Goal: Task Accomplishment & Management: Manage account settings

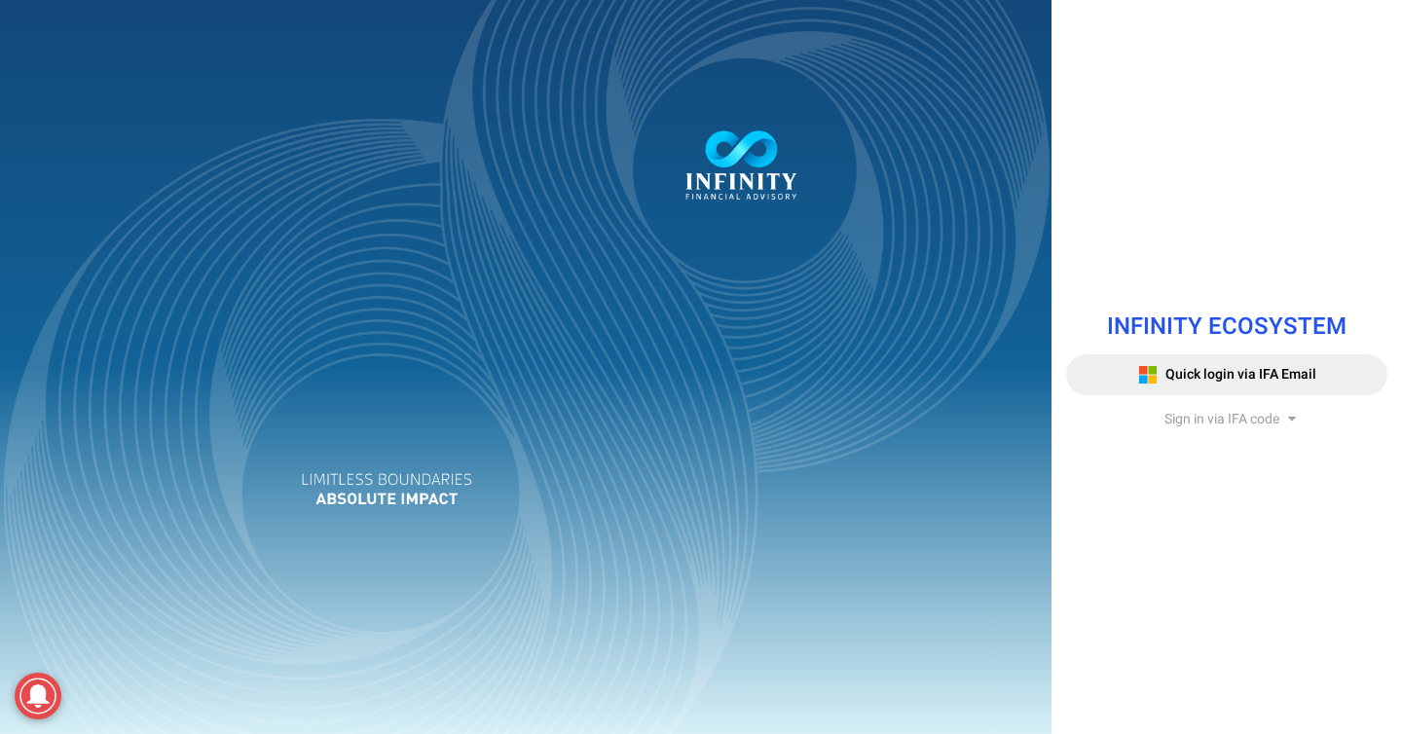
click at [1223, 424] on span "Sign in via IFA code" at bounding box center [1222, 419] width 115 height 20
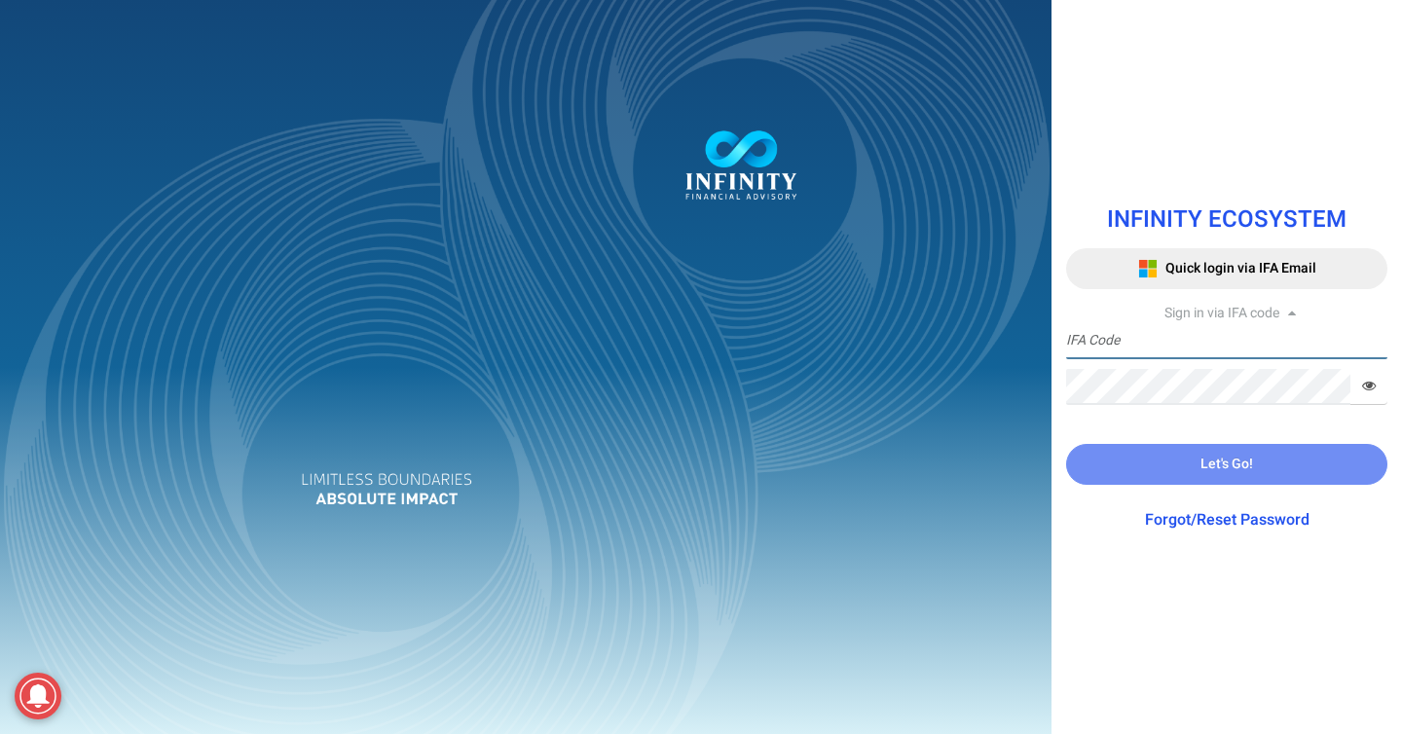
click at [1189, 341] on input "text" at bounding box center [1226, 341] width 321 height 36
click at [1186, 340] on input "text" at bounding box center [1226, 341] width 321 height 36
click at [1094, 334] on input "text" at bounding box center [1226, 341] width 321 height 36
type input "AGNESBSCADMIN"
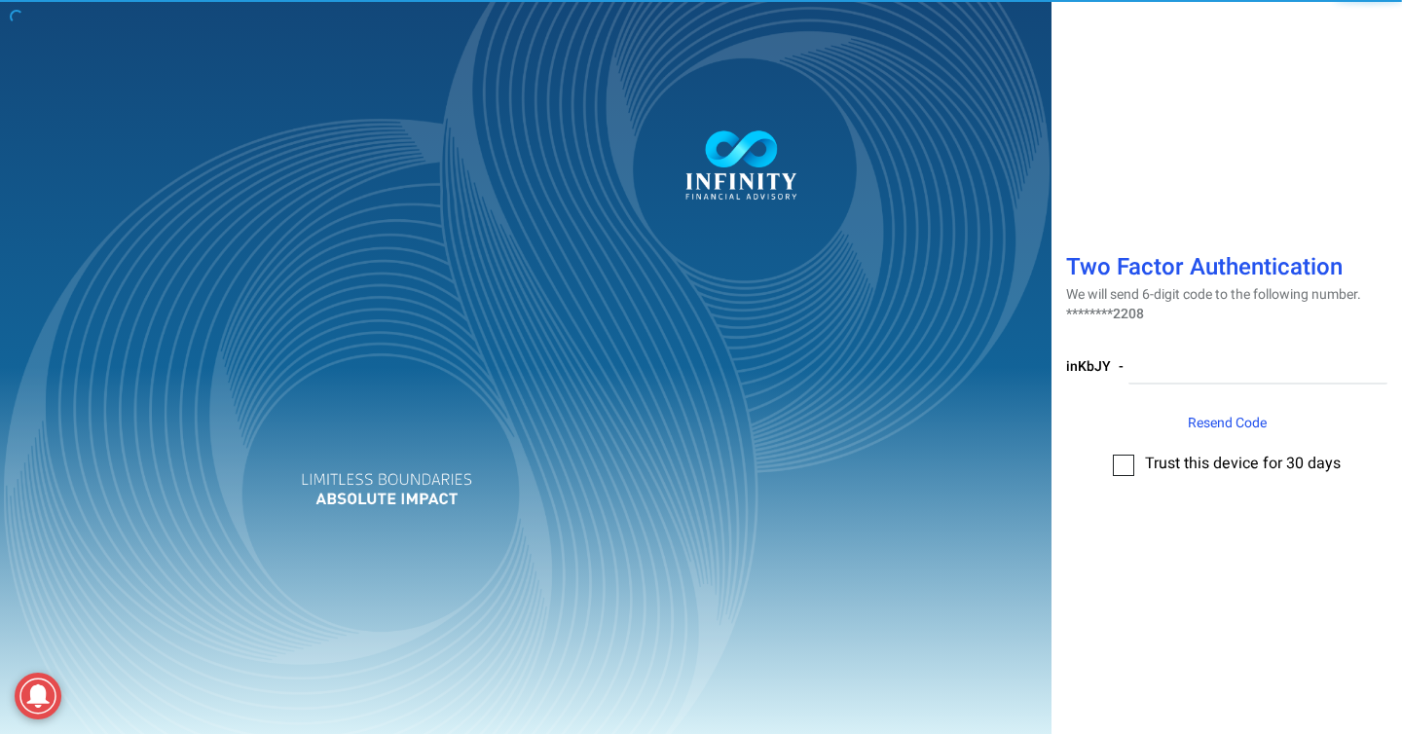
click at [1198, 345] on div at bounding box center [701, 367] width 1402 height 734
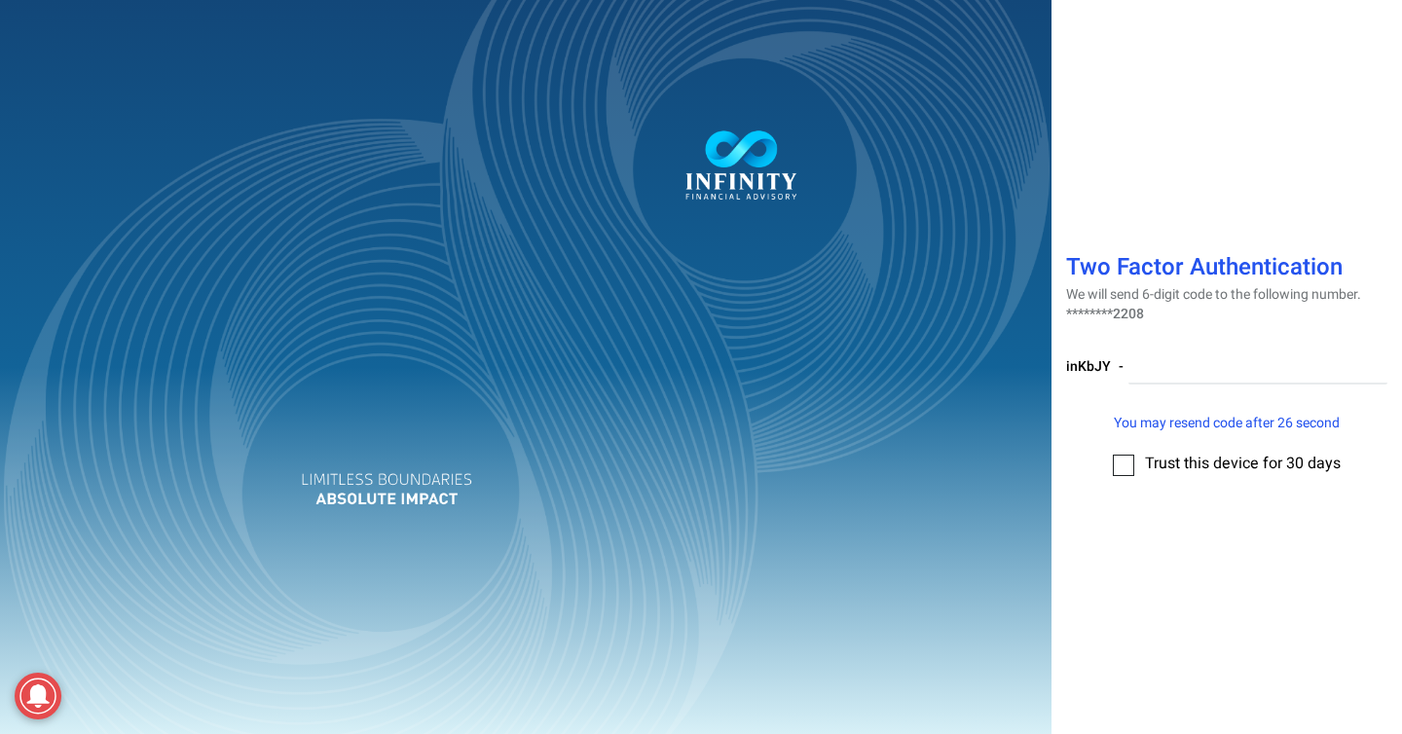
click at [1204, 360] on div at bounding box center [701, 367] width 1402 height 734
click at [1179, 377] on input "number" at bounding box center [1258, 367] width 259 height 36
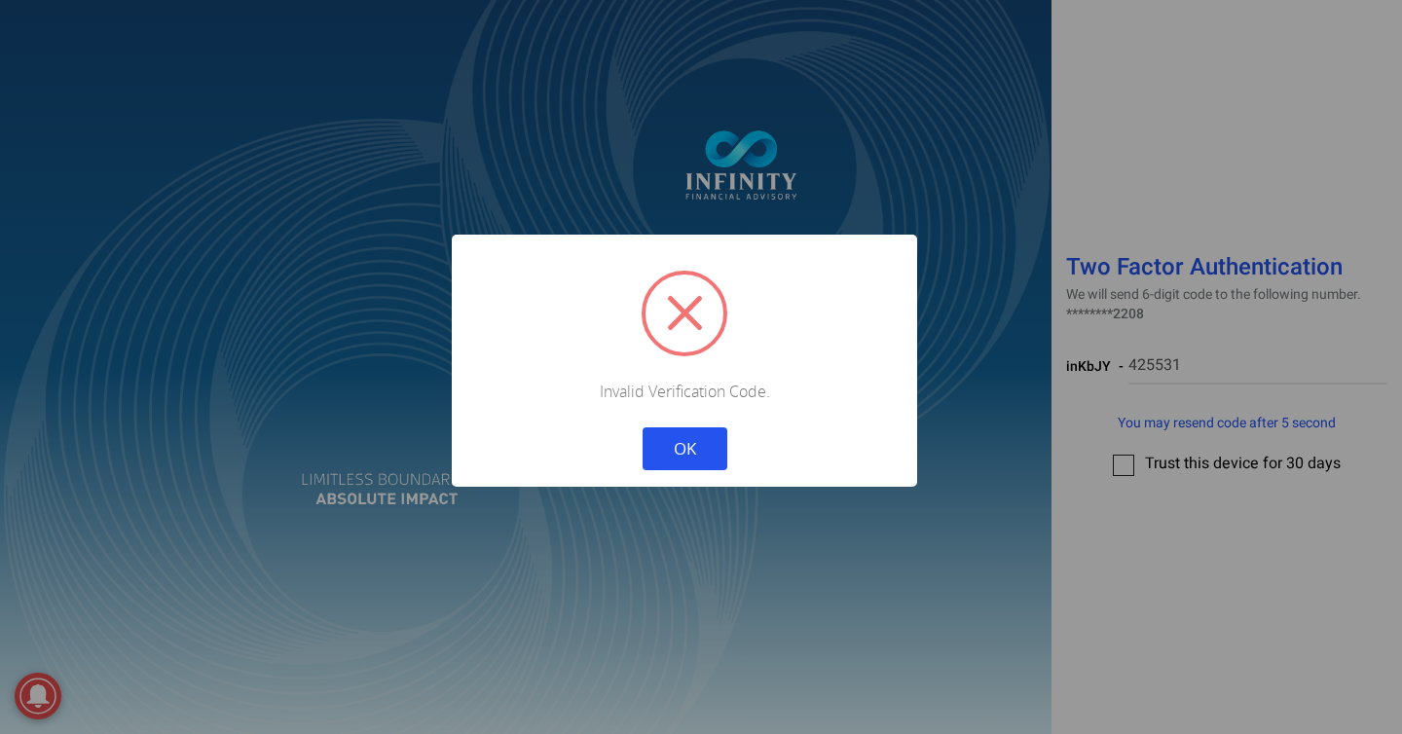
click at [734, 455] on div "Cancel OK" at bounding box center [684, 436] width 432 height 68
click at [699, 461] on button "OK" at bounding box center [685, 448] width 85 height 43
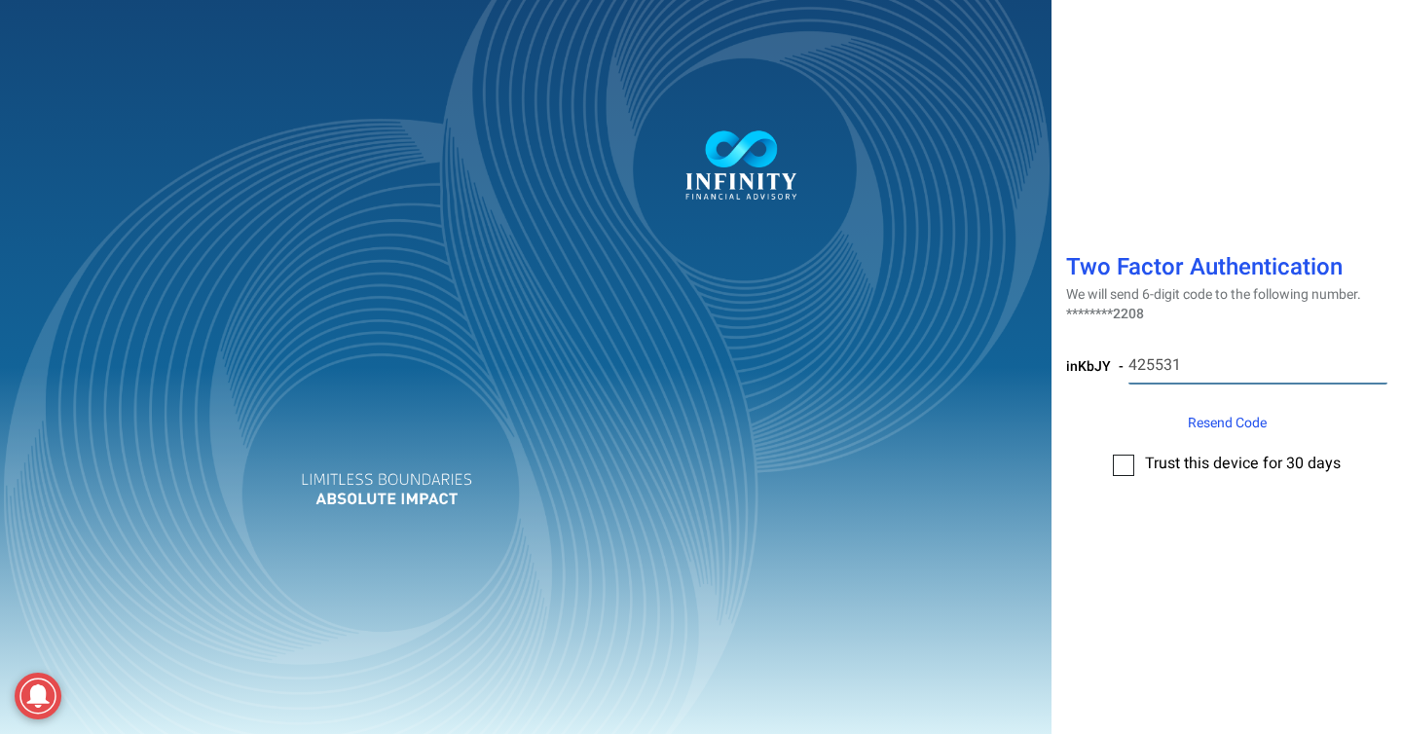
click at [1296, 350] on input "425531" at bounding box center [1258, 367] width 259 height 36
click at [1289, 357] on input "425531" at bounding box center [1258, 367] width 259 height 36
type input "2971"
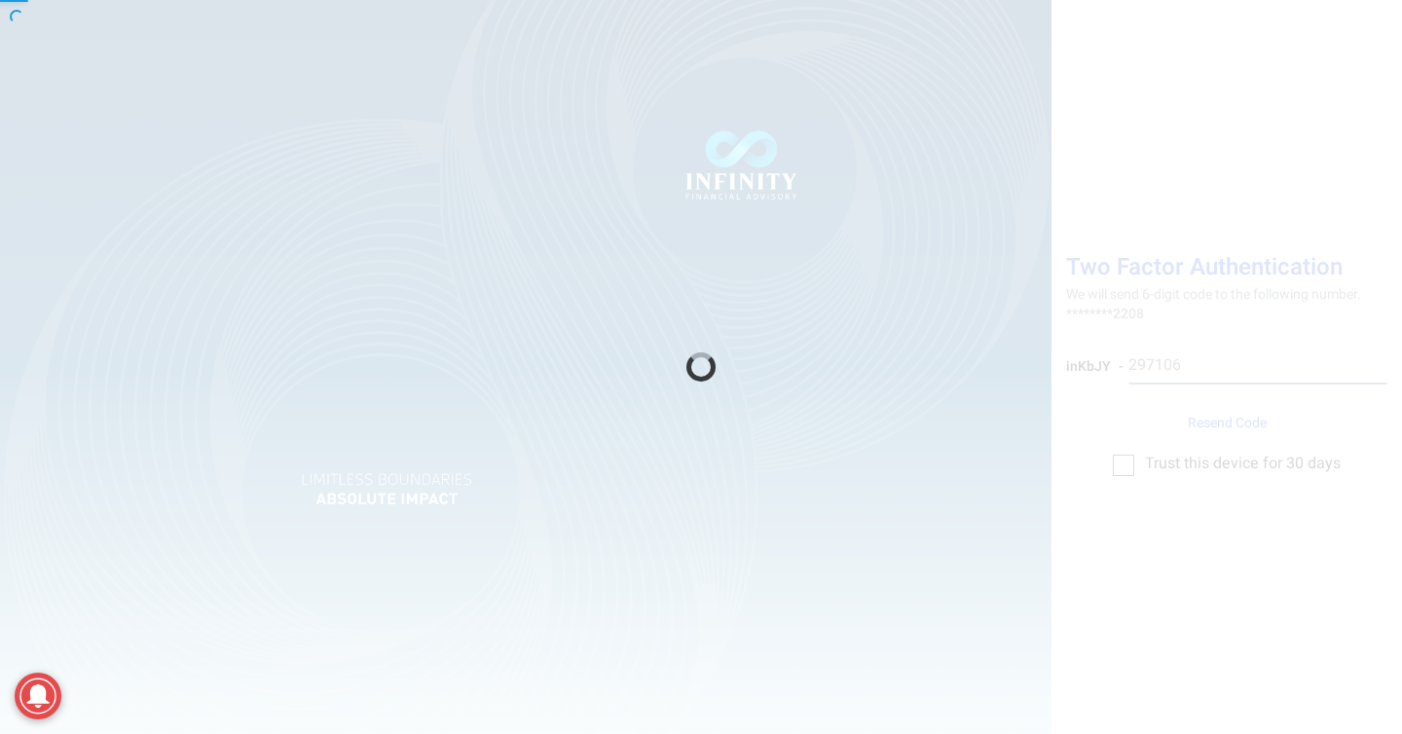
type input "297106"
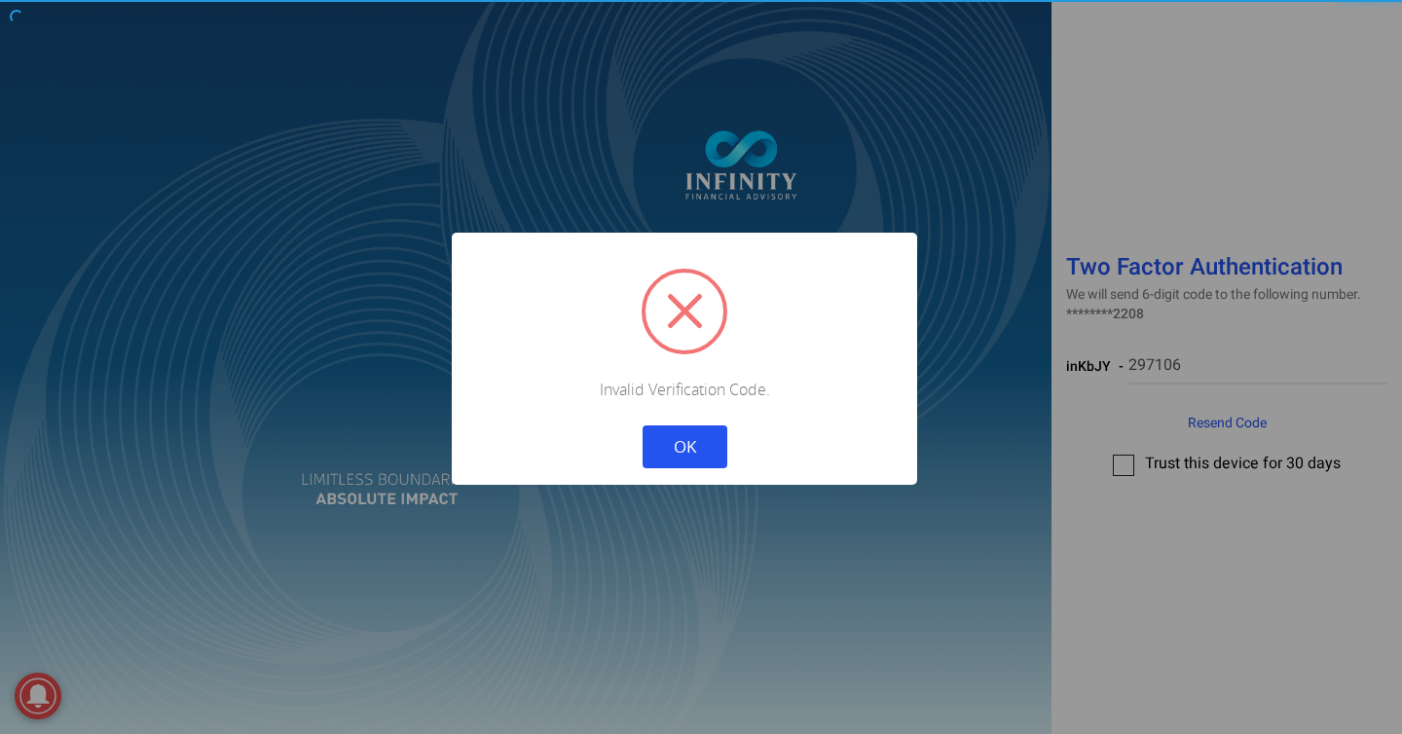
click at [643, 426] on button "OK" at bounding box center [685, 447] width 85 height 43
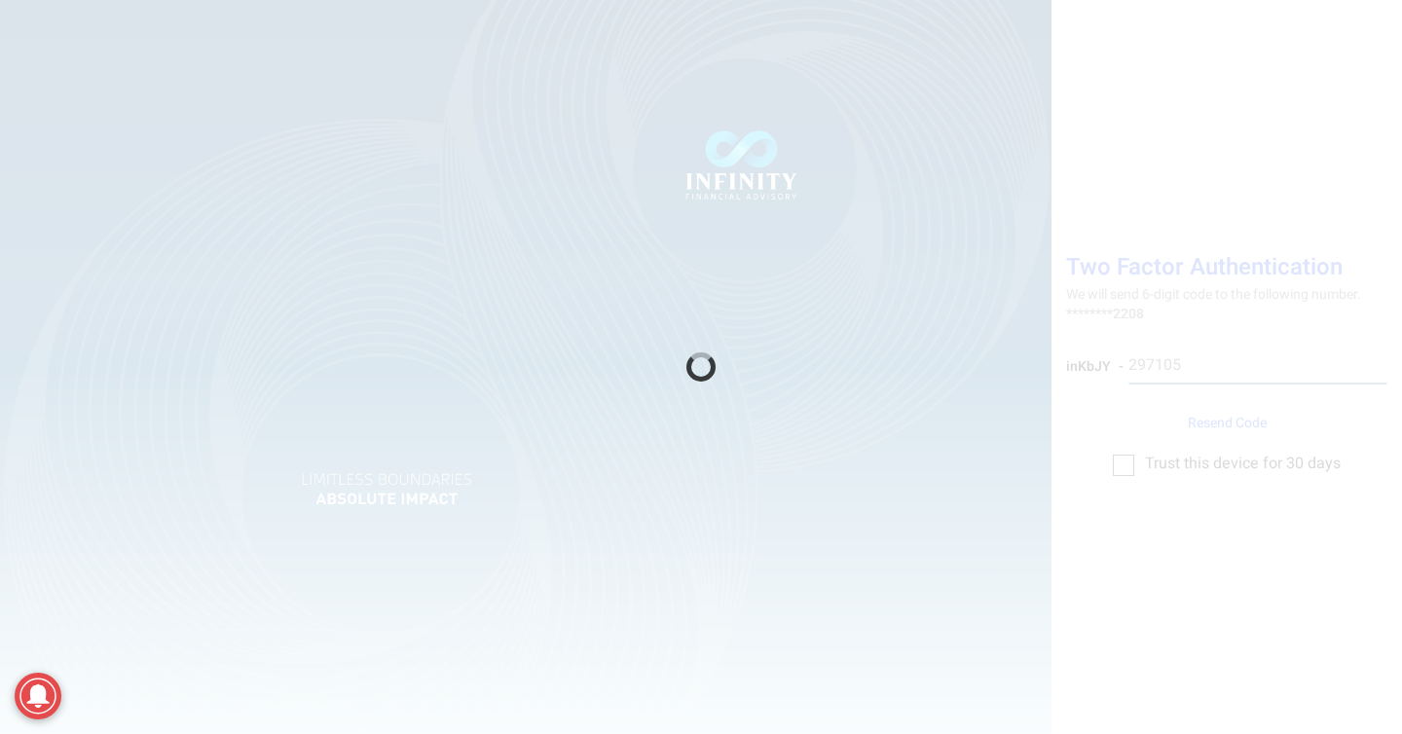
type input "297105"
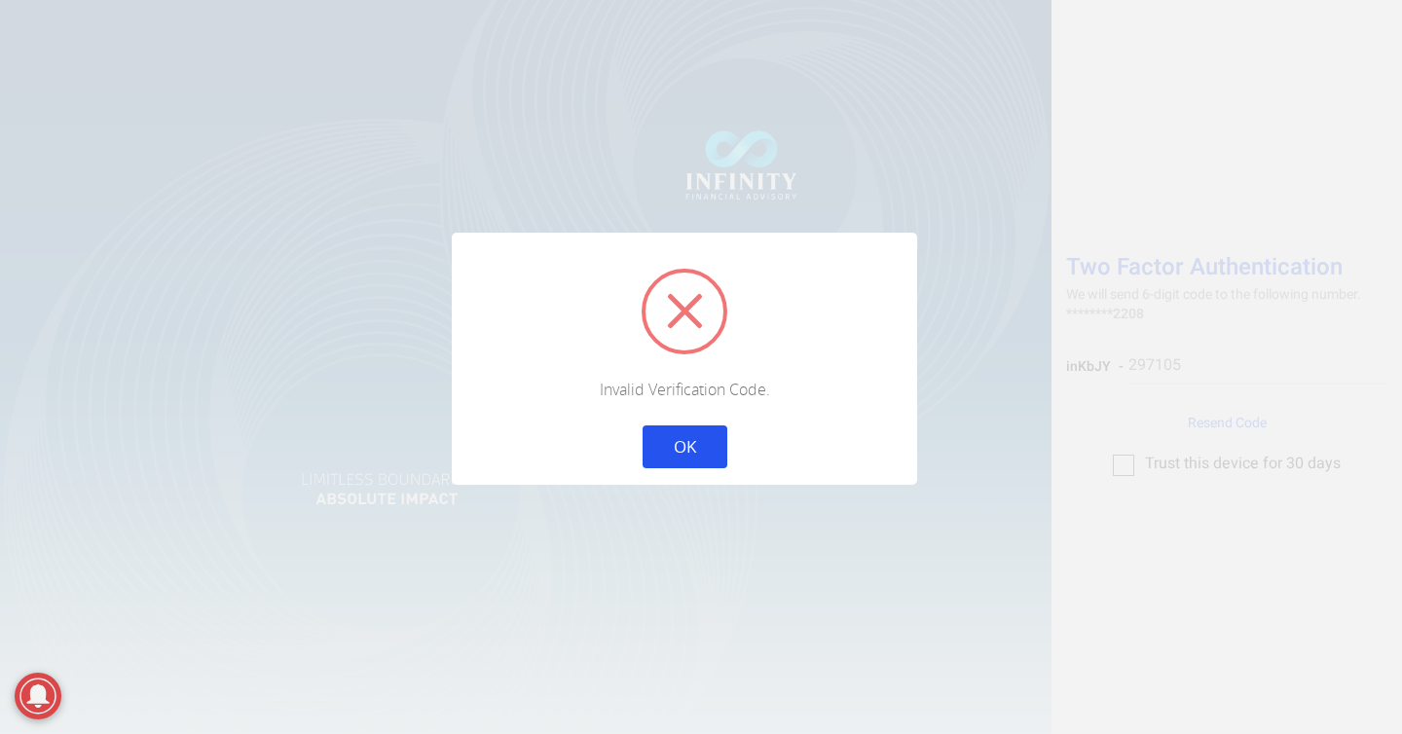
click at [643, 426] on button "OK" at bounding box center [685, 447] width 85 height 43
